Goal: Task Accomplishment & Management: Manage account settings

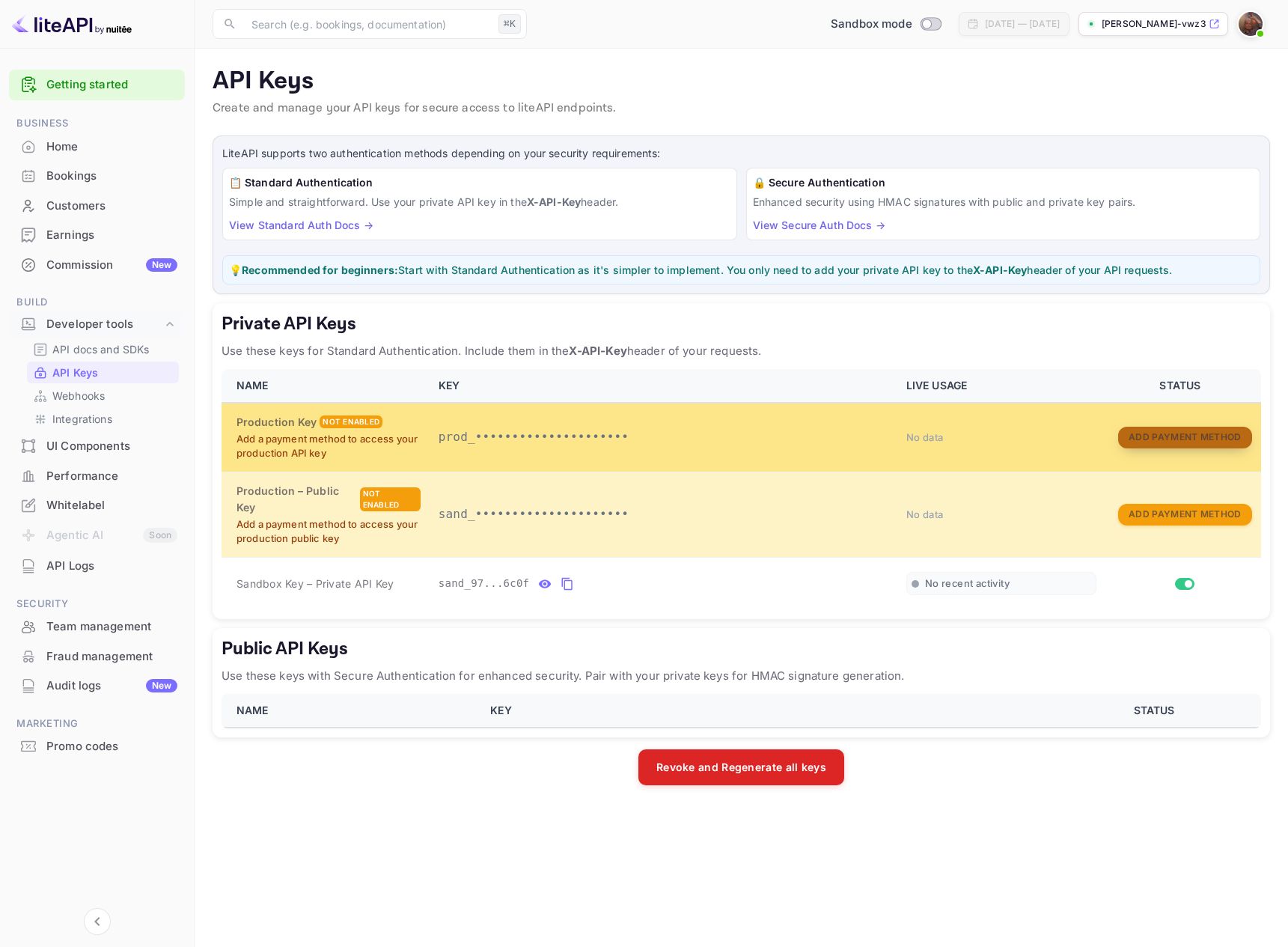
click at [1146, 441] on button "Add Payment Method" at bounding box center [1185, 437] width 134 height 21
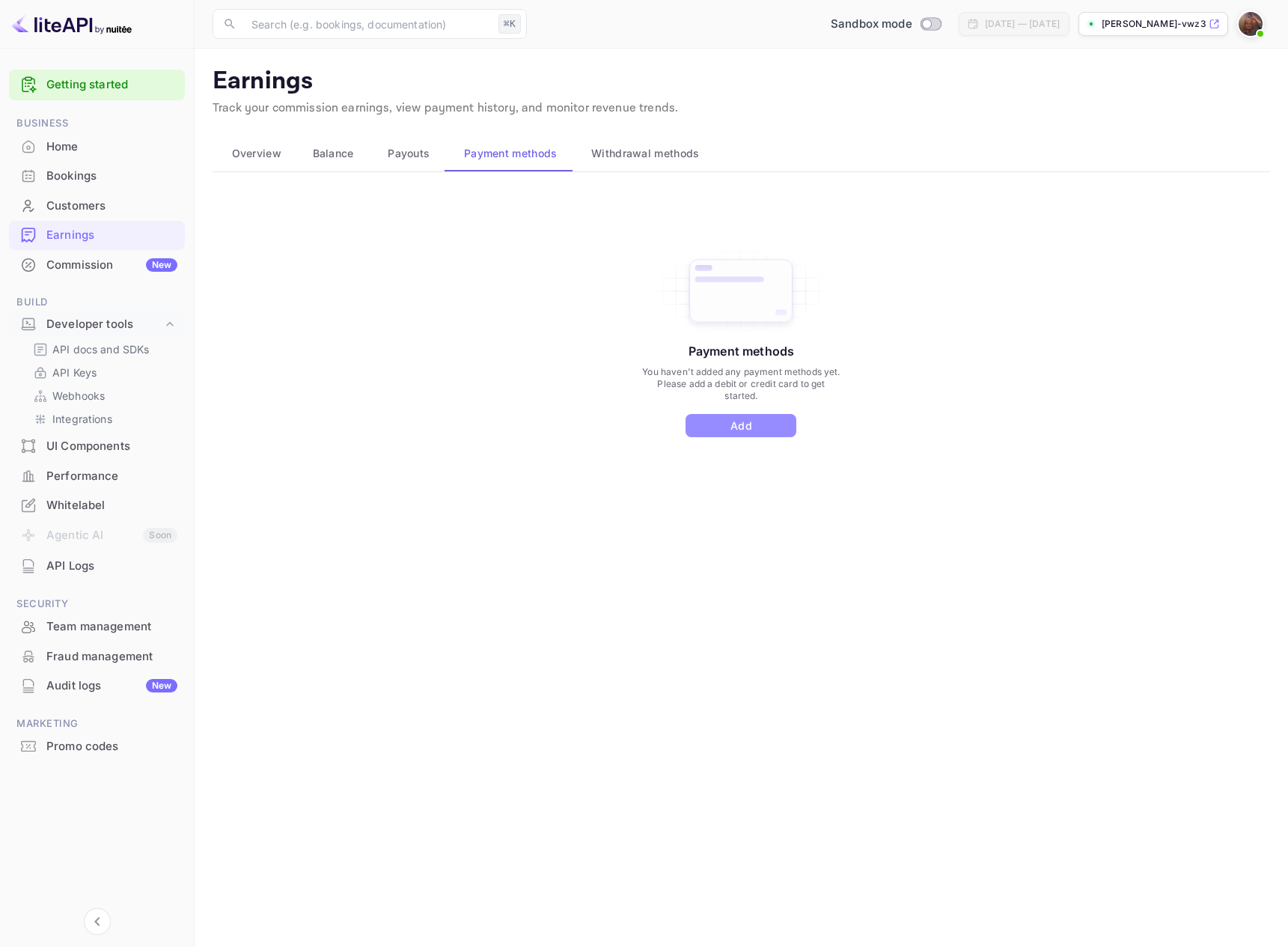
click at [759, 425] on button "Add" at bounding box center [740, 425] width 111 height 23
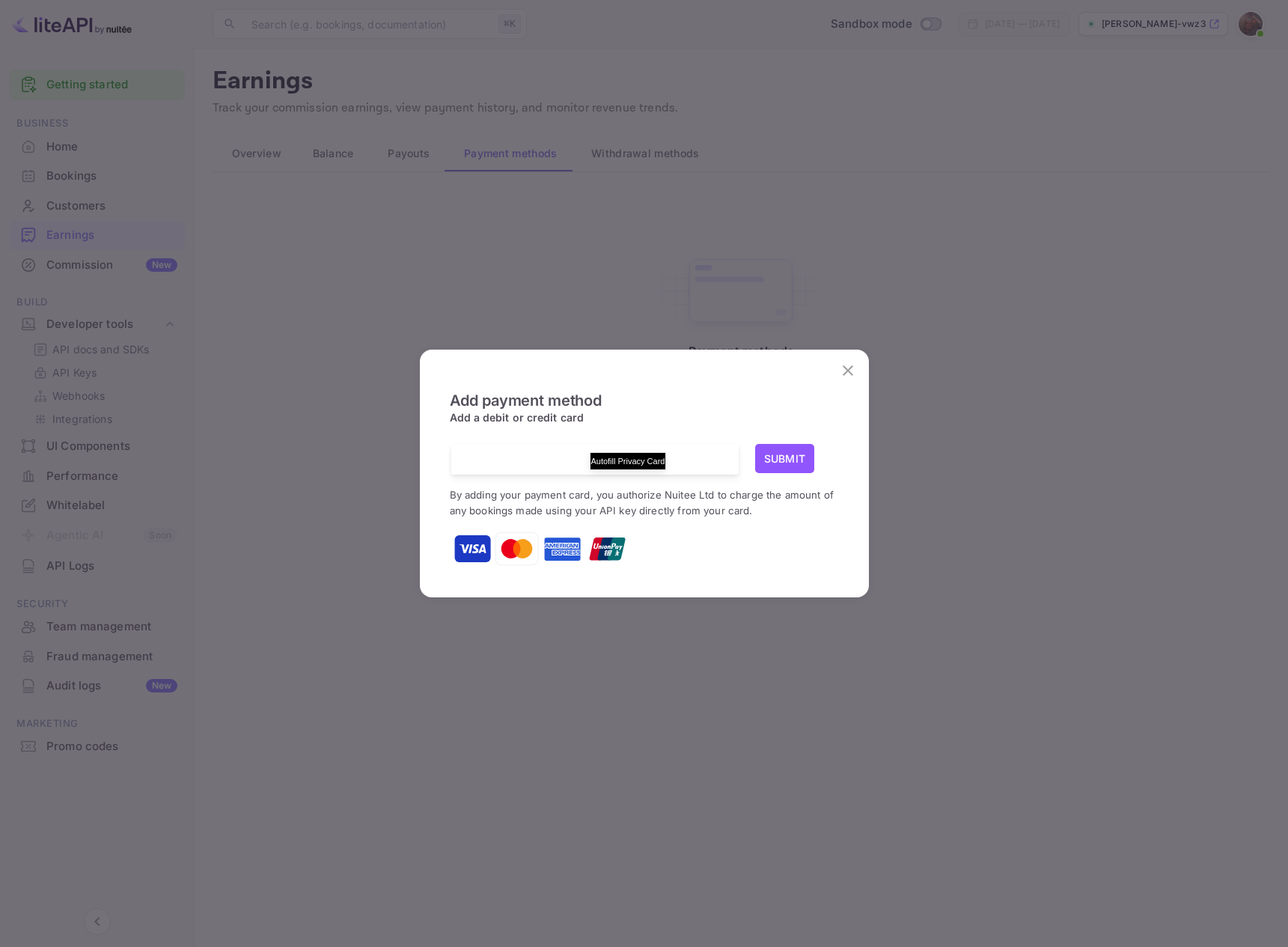
click at [617, 457] on icon "Autofill Privacy Card" at bounding box center [619, 460] width 6 height 6
click at [786, 456] on button "Submit" at bounding box center [785, 458] width 60 height 29
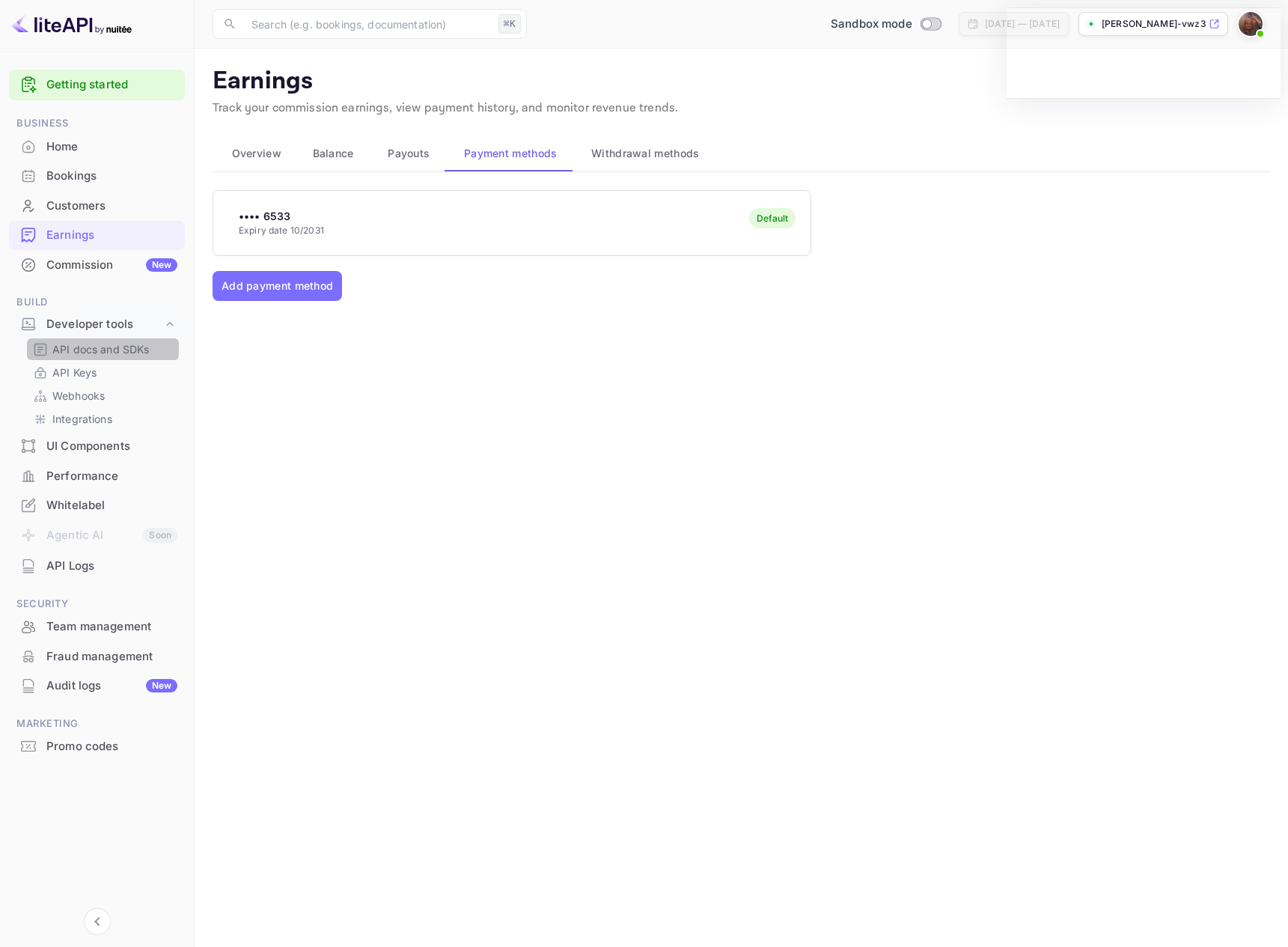
click at [103, 355] on p "API docs and SDKs" at bounding box center [101, 349] width 97 height 16
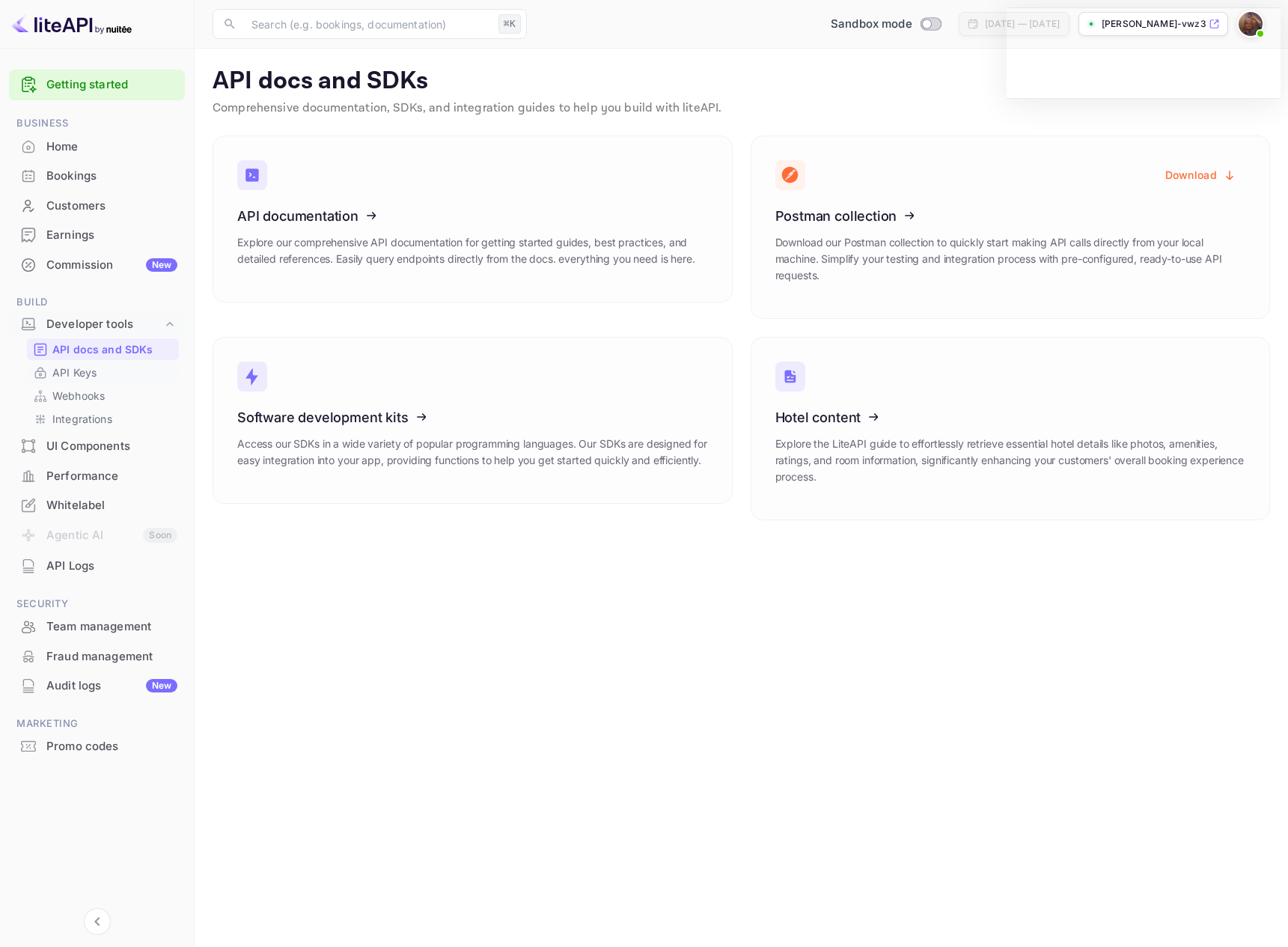
click at [95, 374] on p "API Keys" at bounding box center [75, 372] width 45 height 16
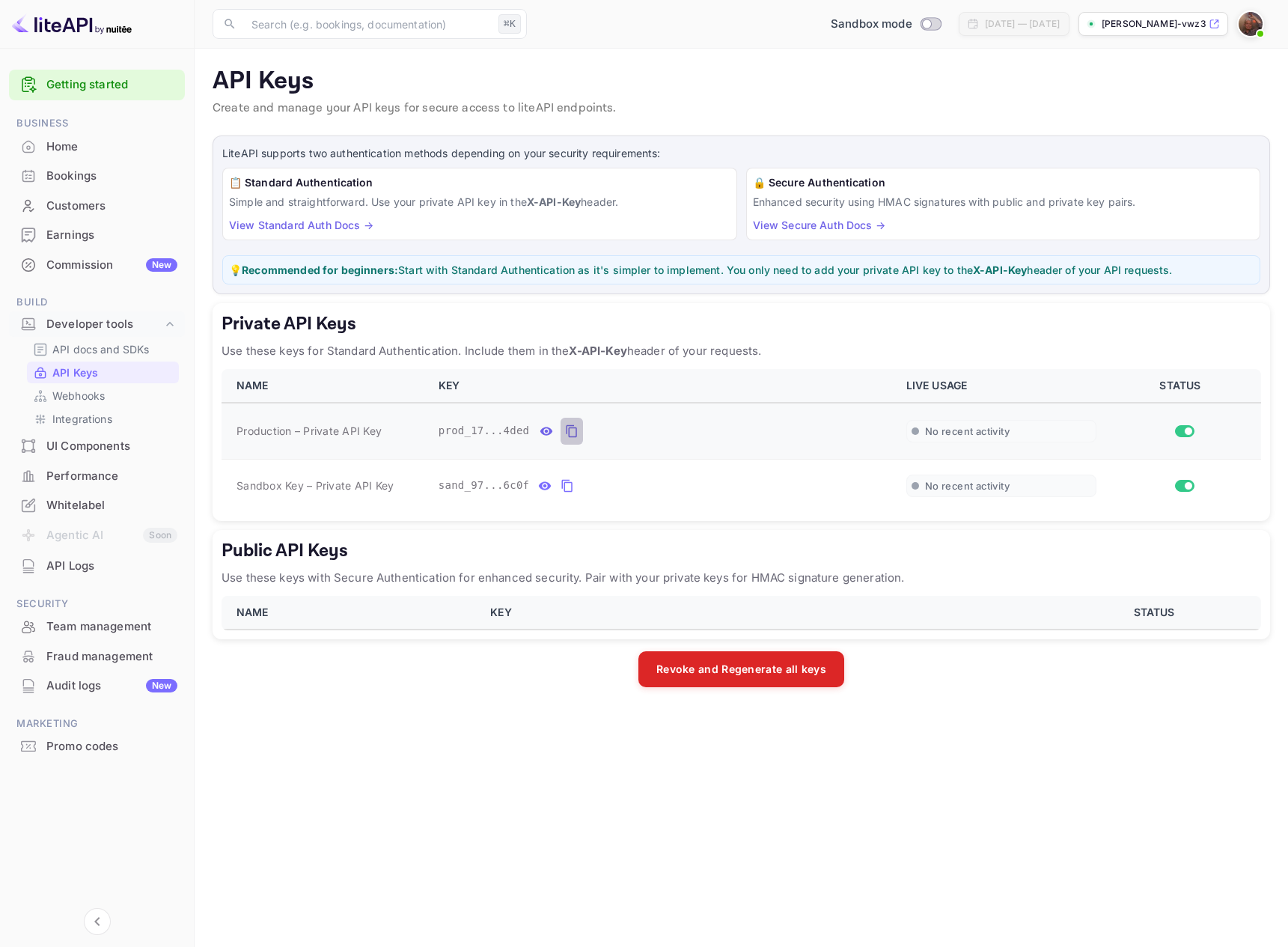
click at [573, 431] on icon "private api keys table" at bounding box center [572, 431] width 14 height 18
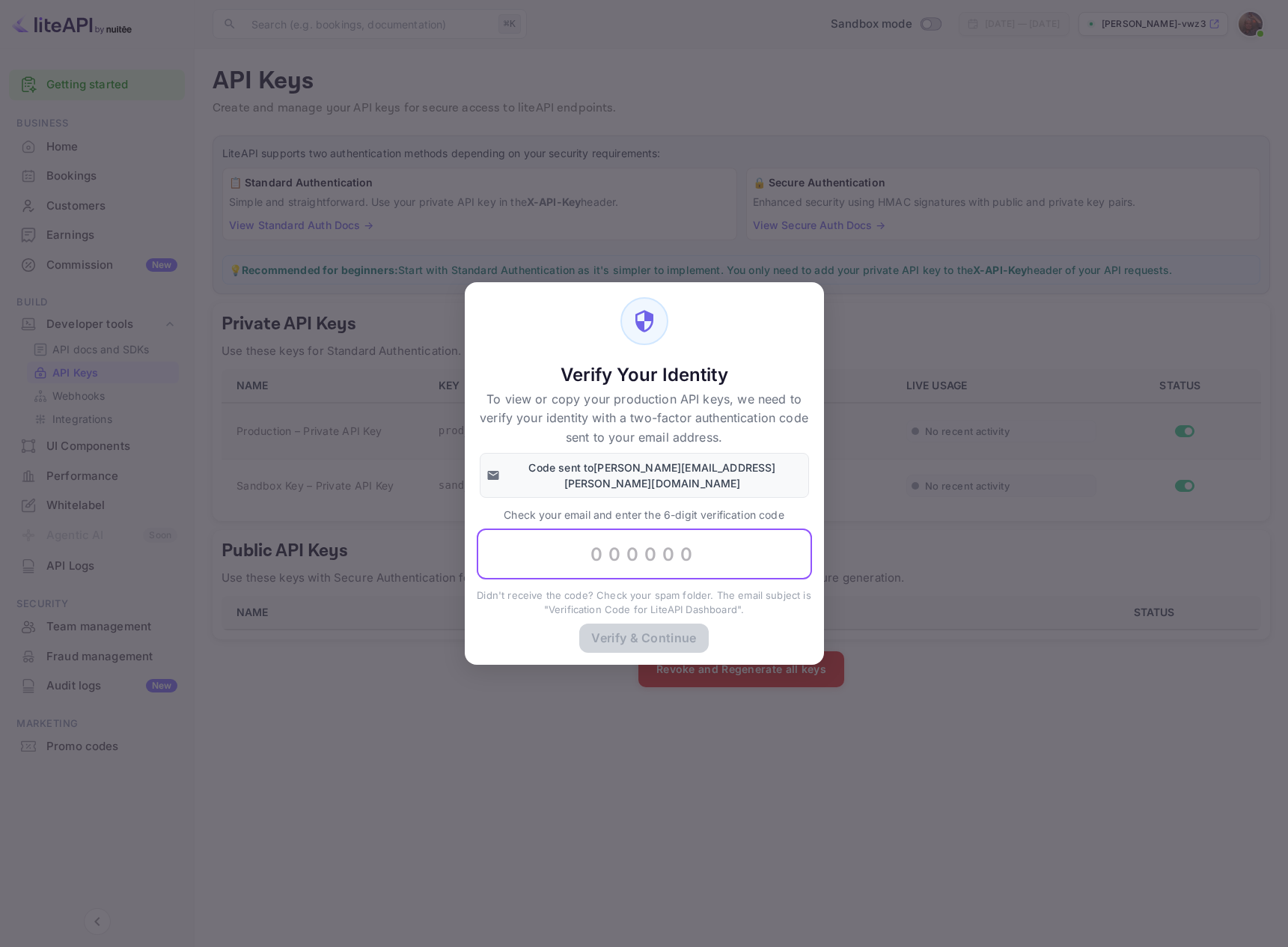
click at [651, 548] on input "text" at bounding box center [645, 553] width 336 height 51
paste input "556566"
type input "556566"
click at [642, 630] on button "Verify & Continue" at bounding box center [643, 637] width 129 height 29
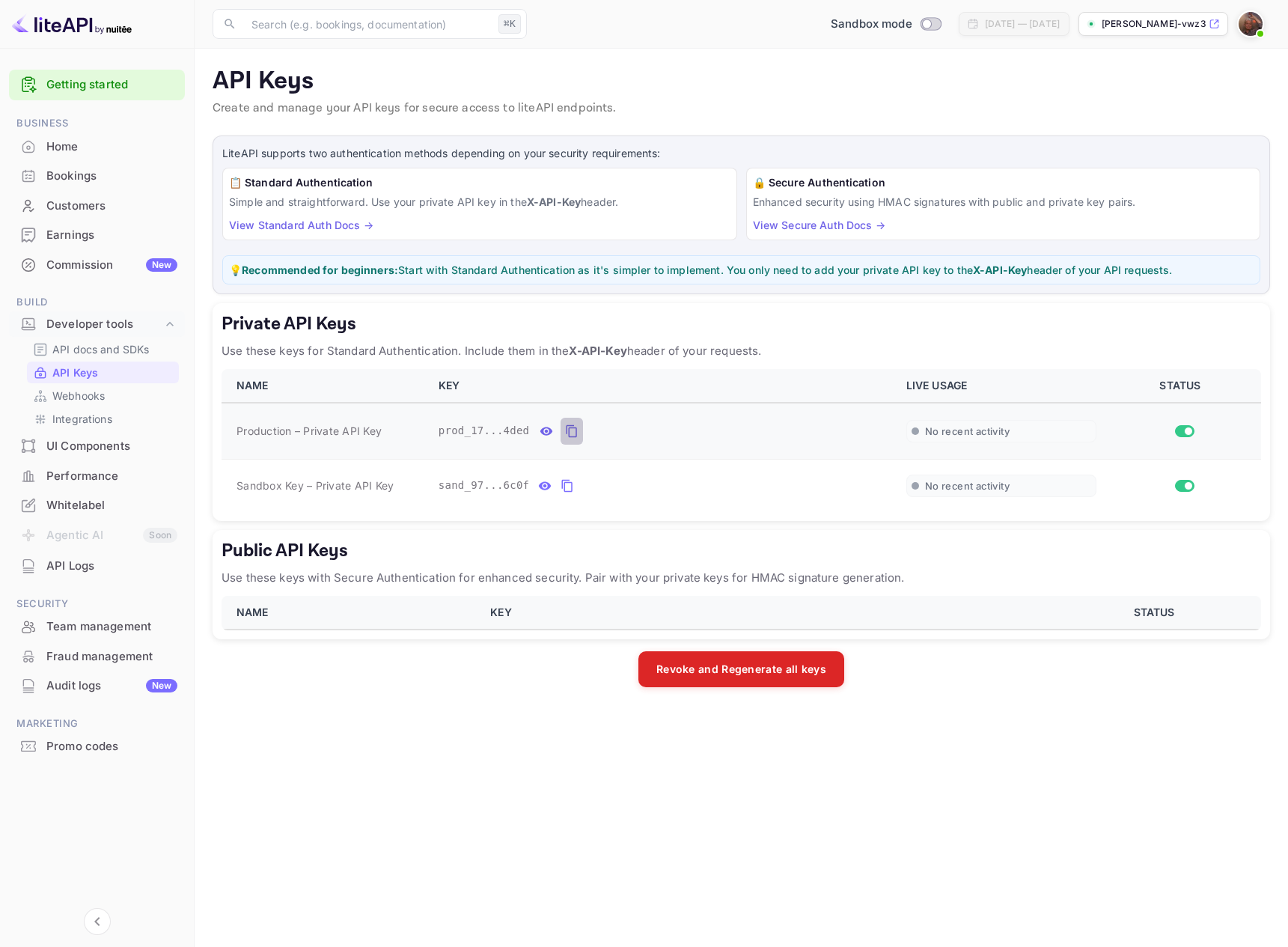
click at [576, 431] on icon "private api keys table" at bounding box center [571, 432] width 10 height 13
